Goal: Task Accomplishment & Management: Manage account settings

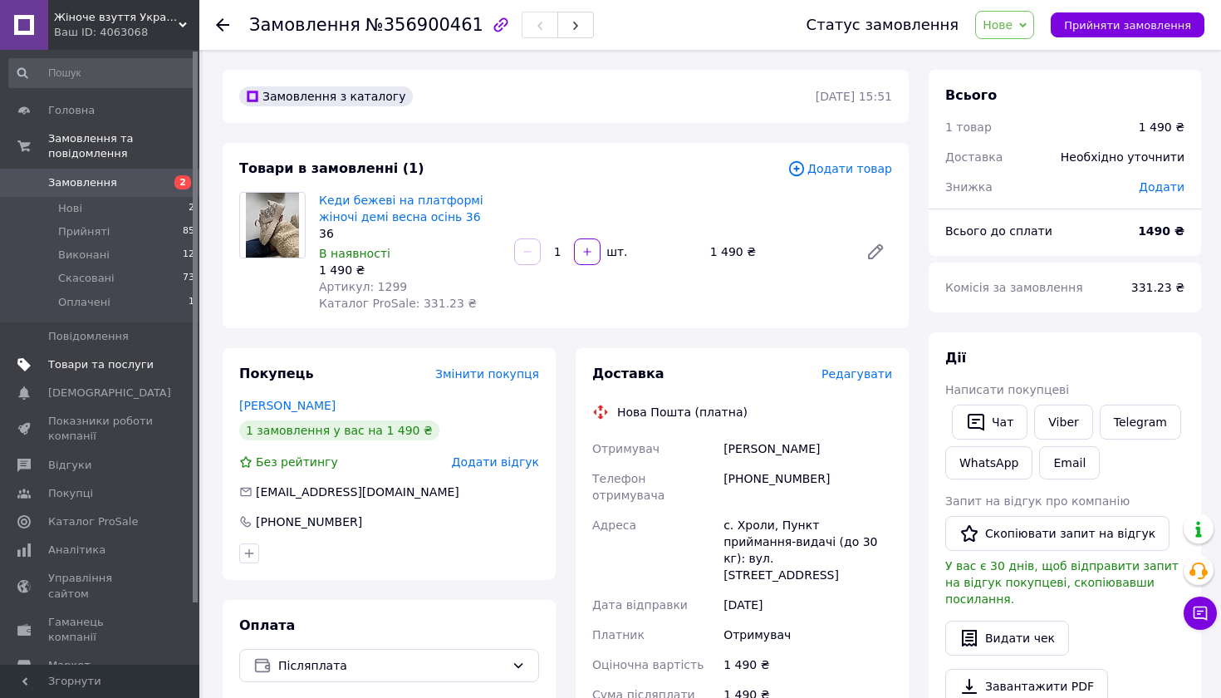
click at [112, 360] on span "Товари та послуги" at bounding box center [101, 364] width 106 height 15
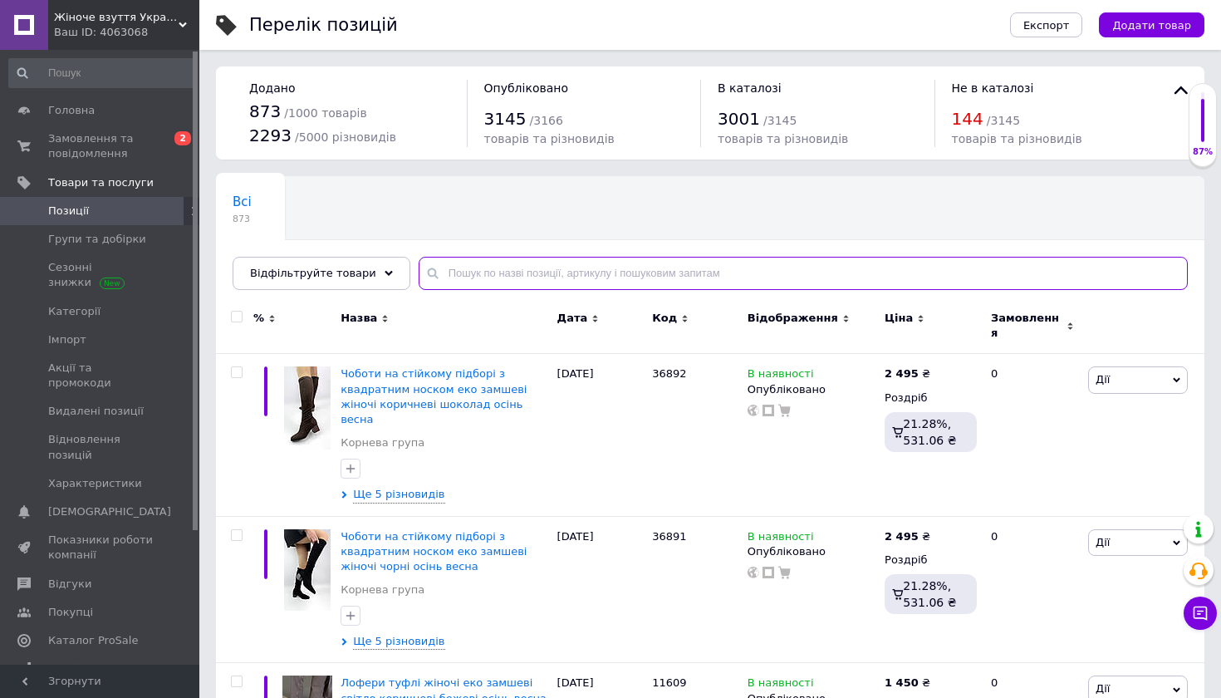
click at [526, 276] on input "text" at bounding box center [803, 273] width 769 height 33
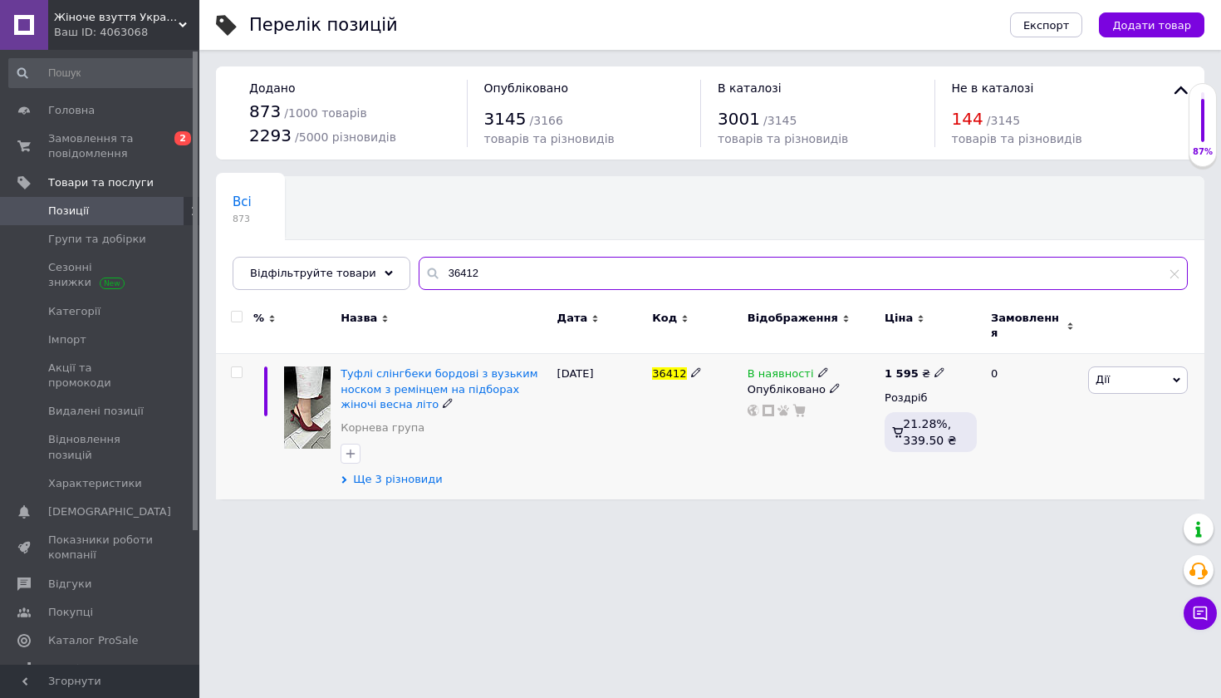
type input "36412"
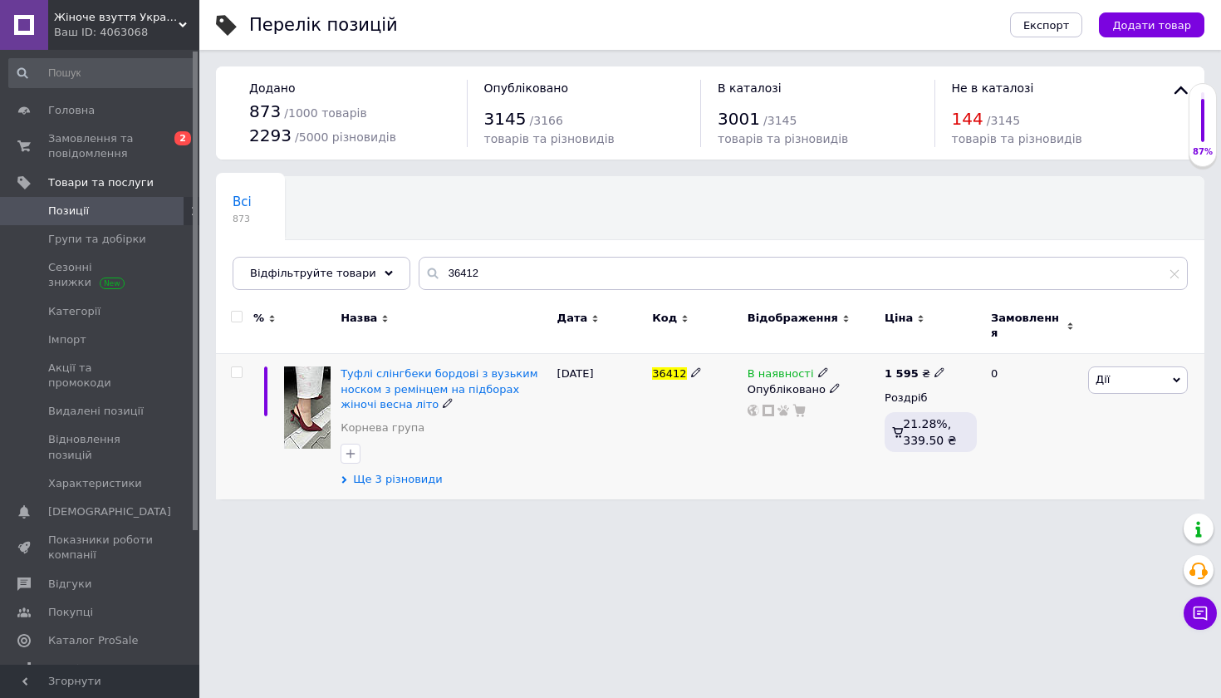
click at [411, 472] on span "Ще 3 різновиди" at bounding box center [398, 479] width 90 height 15
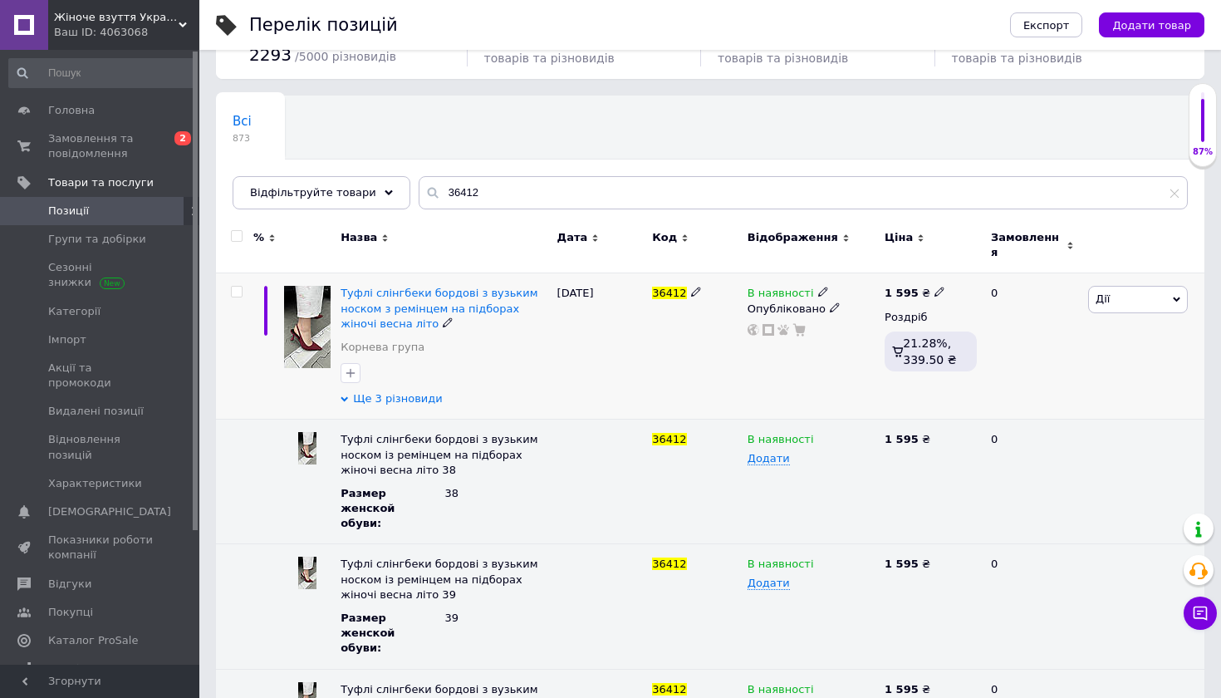
scroll to position [93, 0]
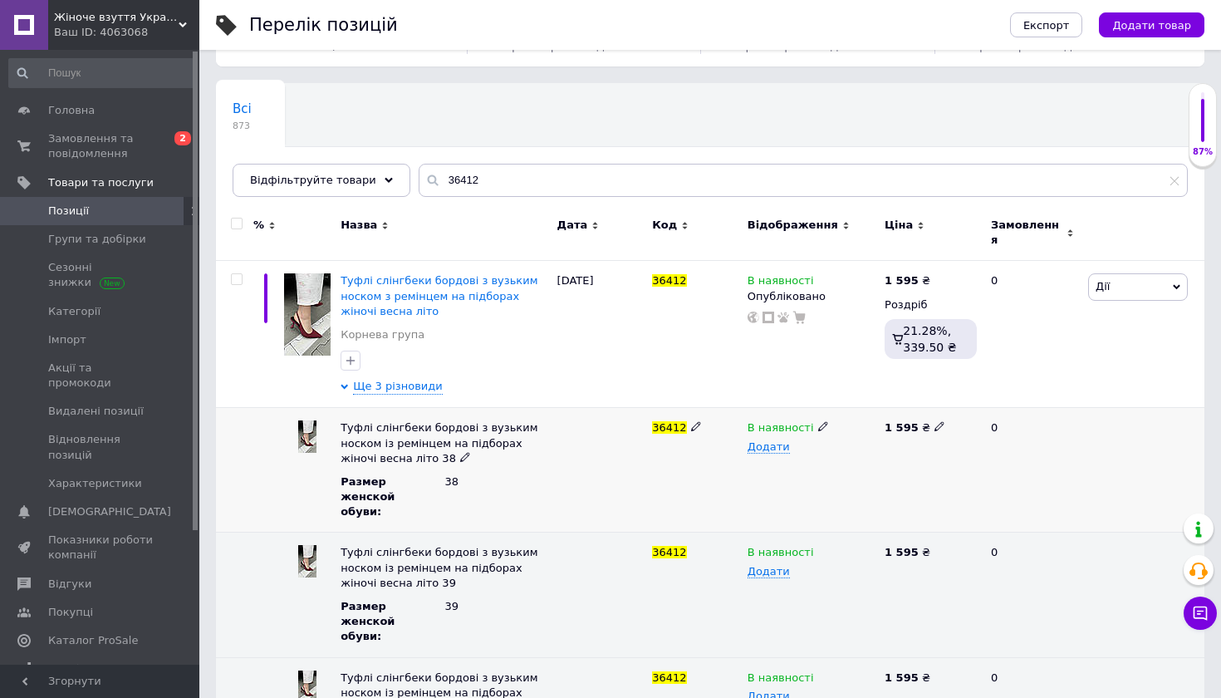
click at [818, 422] on use at bounding box center [822, 426] width 9 height 9
click at [813, 449] on li "Немає в наявності" at bounding box center [808, 460] width 135 height 23
click at [69, 148] on span "Замовлення та повідомлення" at bounding box center [101, 146] width 106 height 30
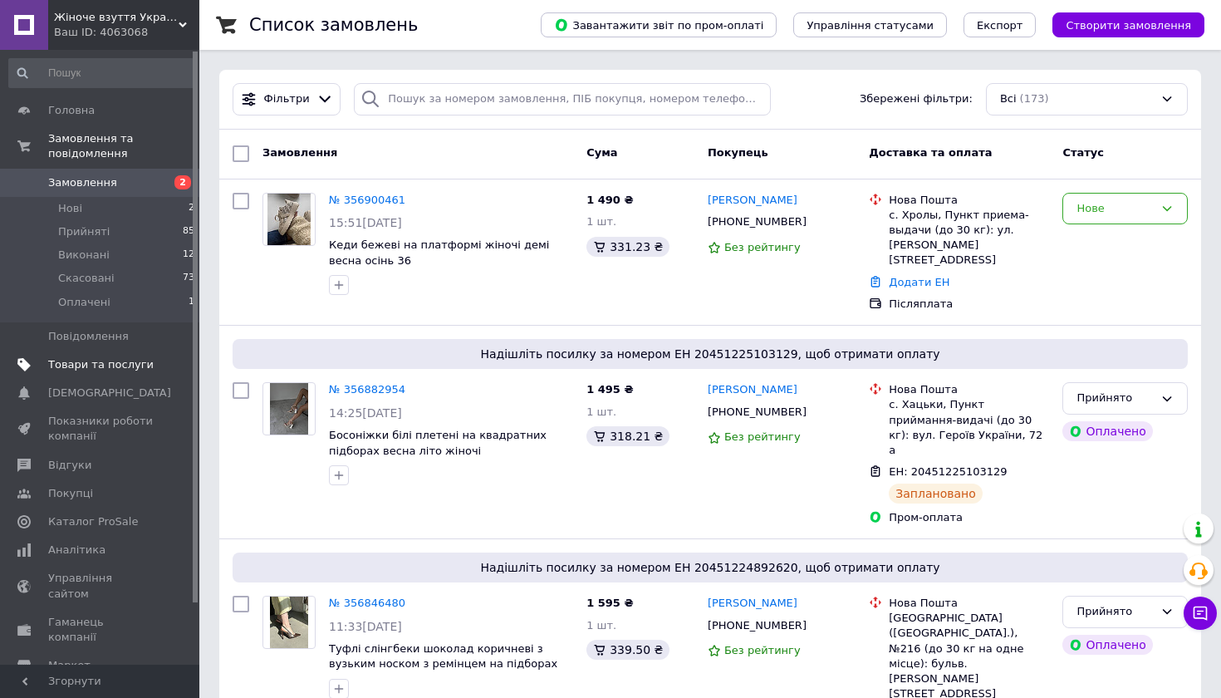
click at [130, 368] on span "Товари та послуги" at bounding box center [101, 364] width 106 height 15
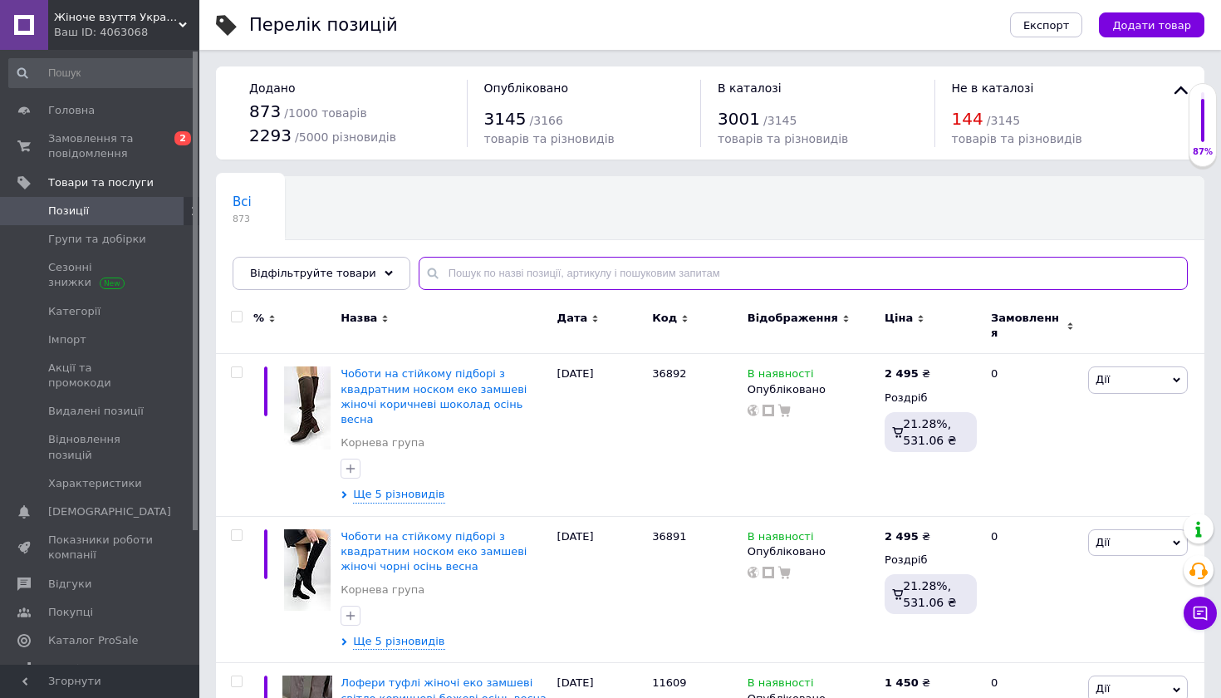
click at [458, 271] on input "text" at bounding box center [803, 273] width 769 height 33
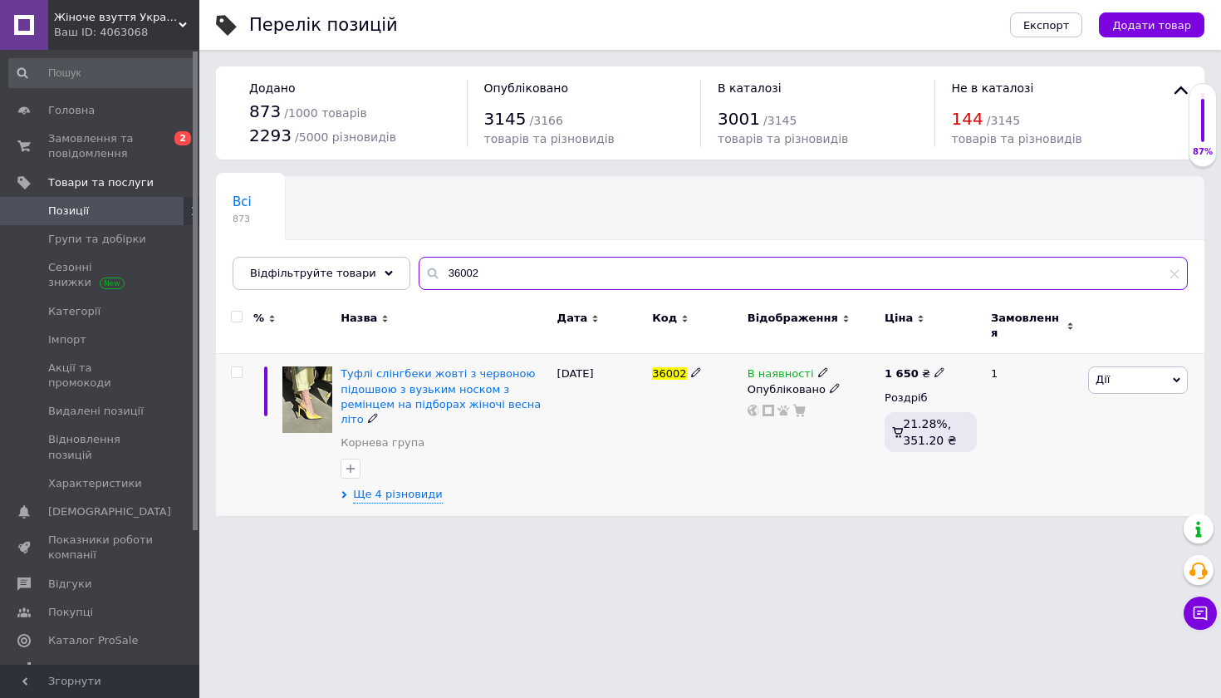
type input "36002"
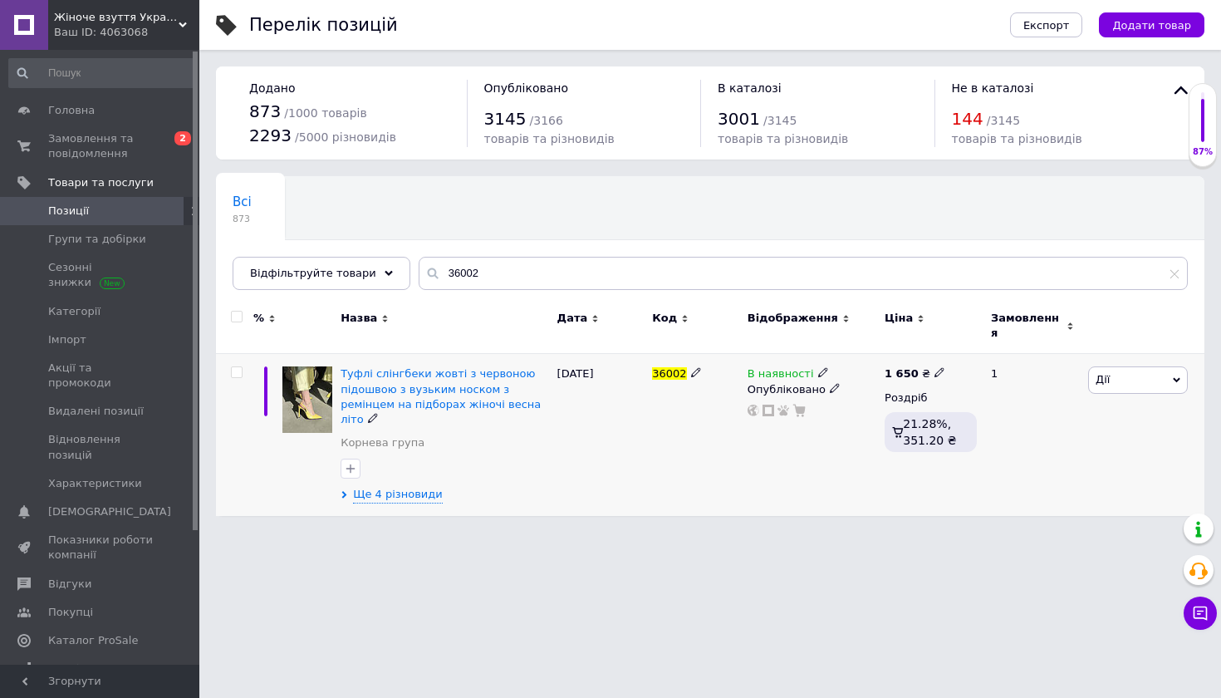
click at [1128, 376] on span "Дії" at bounding box center [1138, 379] width 100 height 27
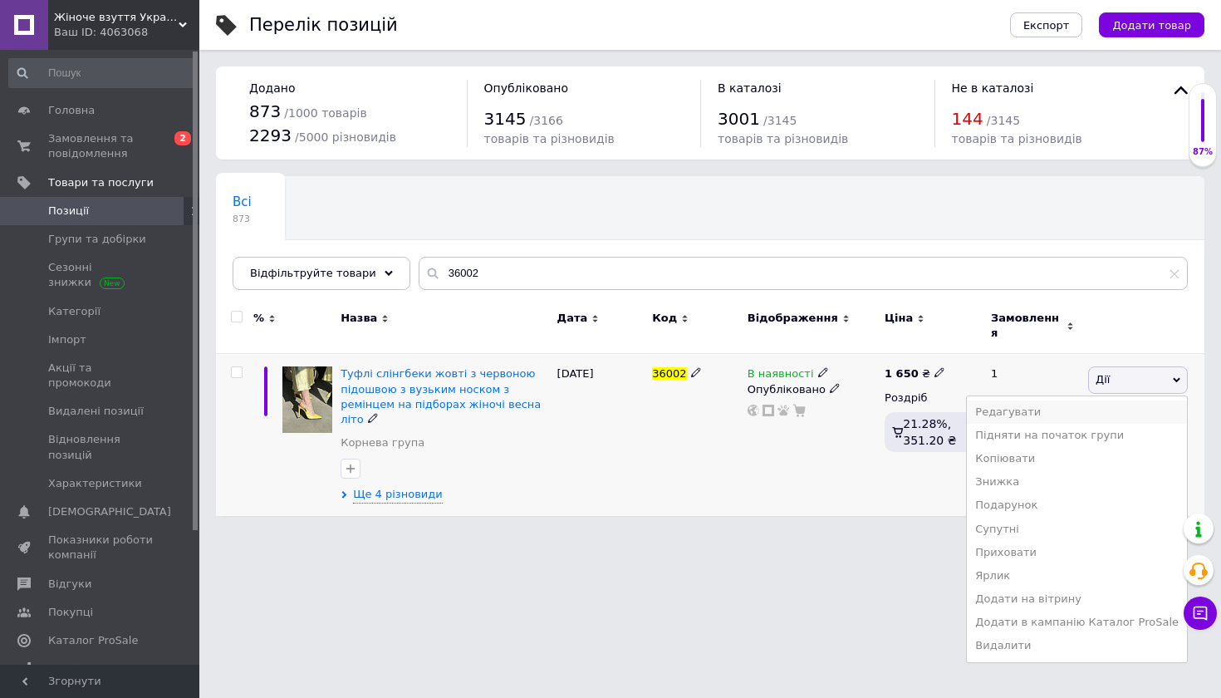
click at [1113, 404] on li "Редагувати" at bounding box center [1077, 411] width 220 height 23
